Goal: Task Accomplishment & Management: Complete application form

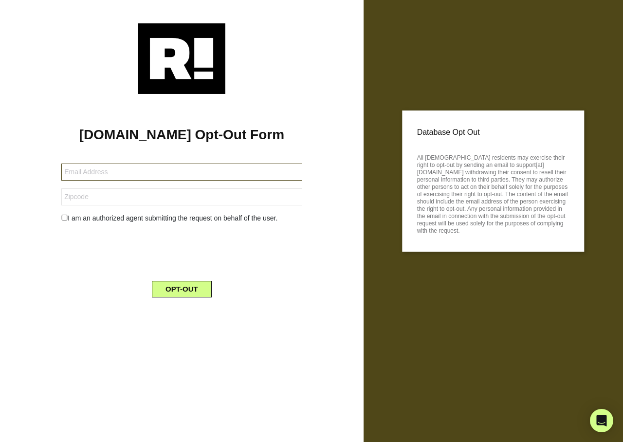
type input "[EMAIL_ADDRESS][PERSON_NAME][DOMAIN_NAME]"
type input "95864"
type input "annstein4@gmail.com"
type input "11710"
type input "[EMAIL_ADDRESS][DOMAIN_NAME]"
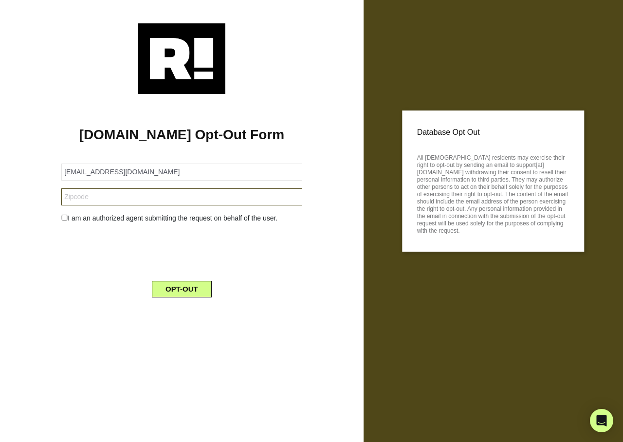
type input "33009"
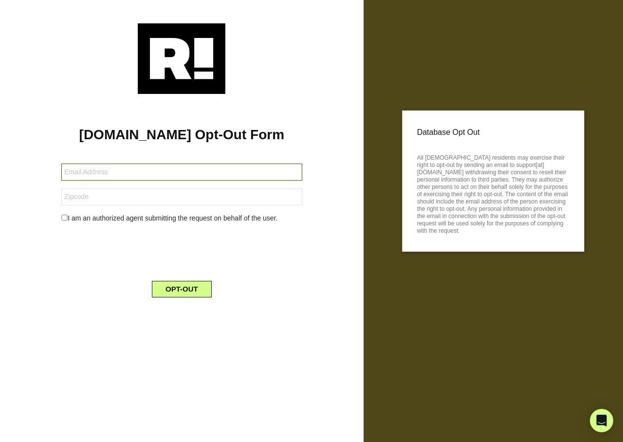
type input "jski6053@gmail.com"
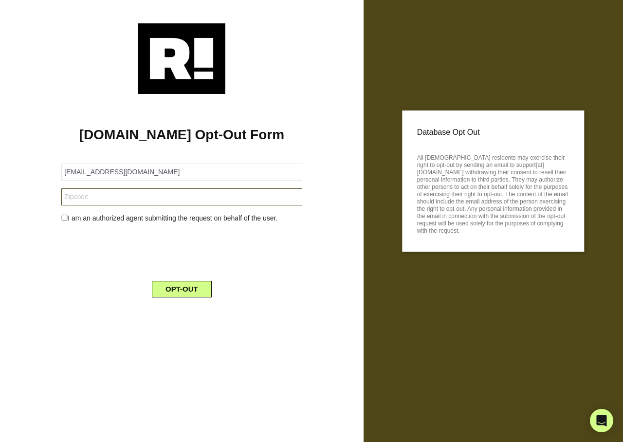
type input "49733"
